Goal: Communication & Community: Participate in discussion

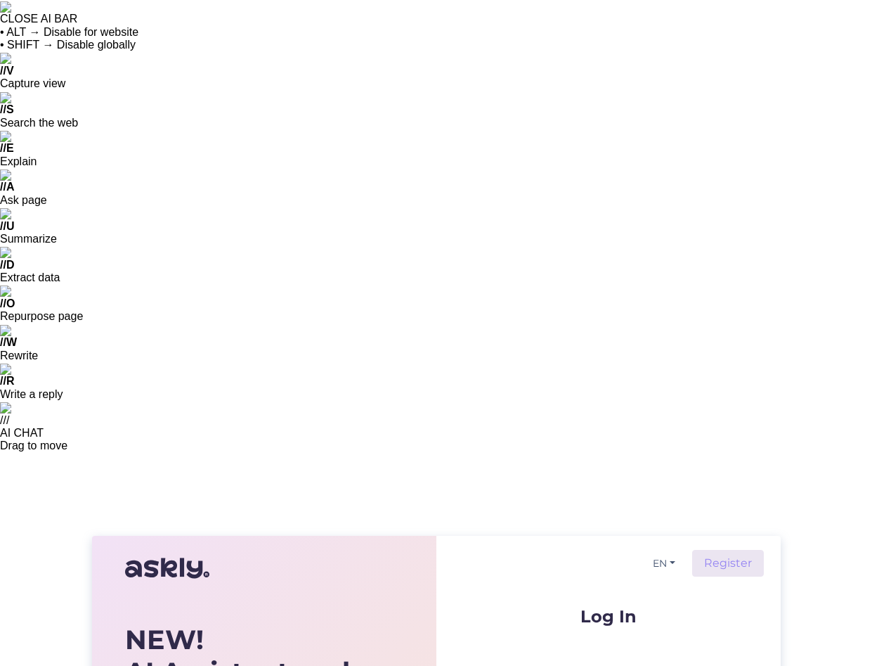
type input "[EMAIL_ADDRESS][DOMAIN_NAME]"
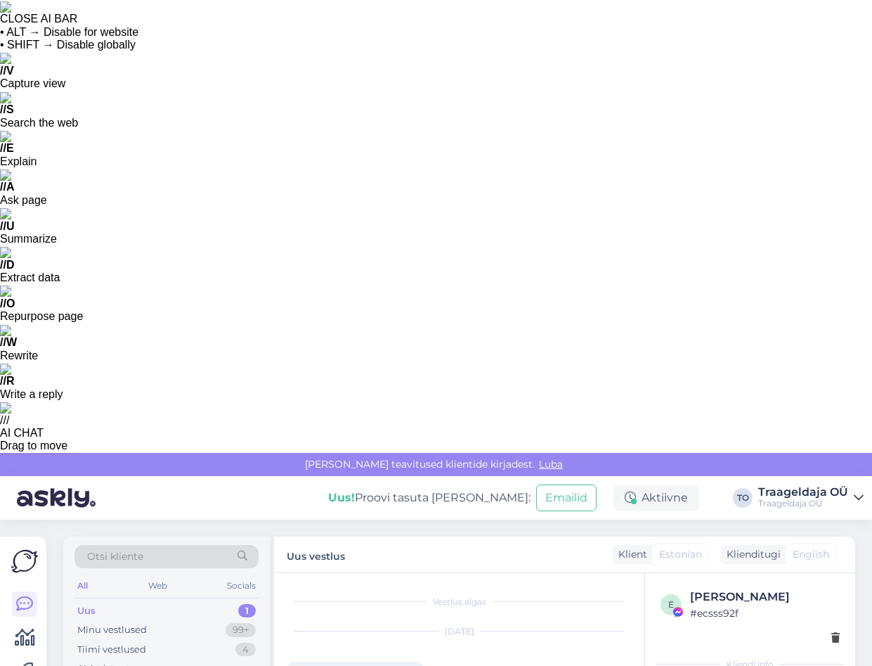
click at [141, 601] on div "Uus 1" at bounding box center [167, 611] width 184 height 20
click at [133, 640] on div "Tiimi vestlused 4" at bounding box center [167, 650] width 184 height 20
click at [129, 623] on div "Minu vestlused" at bounding box center [112, 630] width 70 height 14
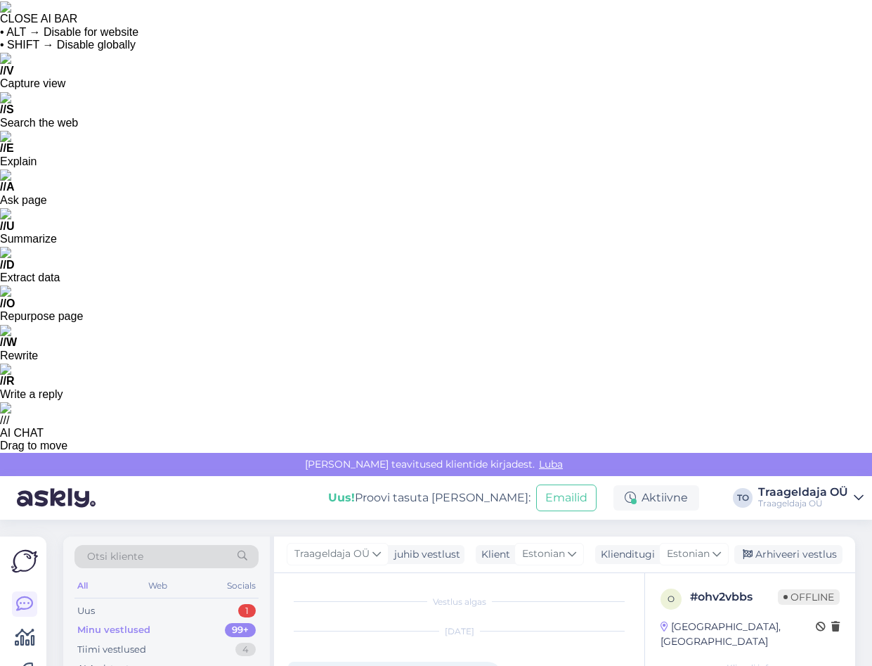
scroll to position [145, 0]
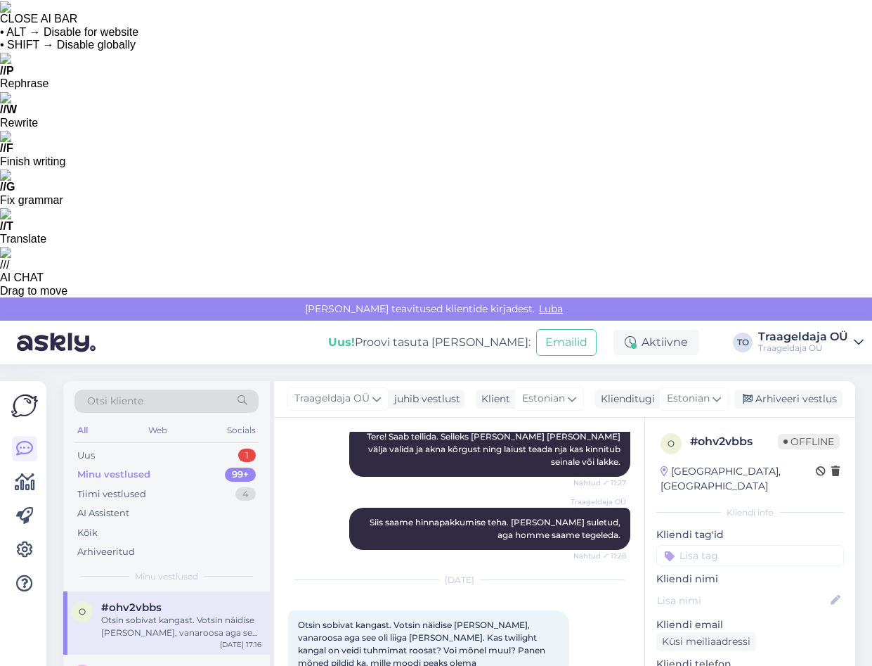
type textarea "Mis"
